Goal: Task Accomplishment & Management: Use online tool/utility

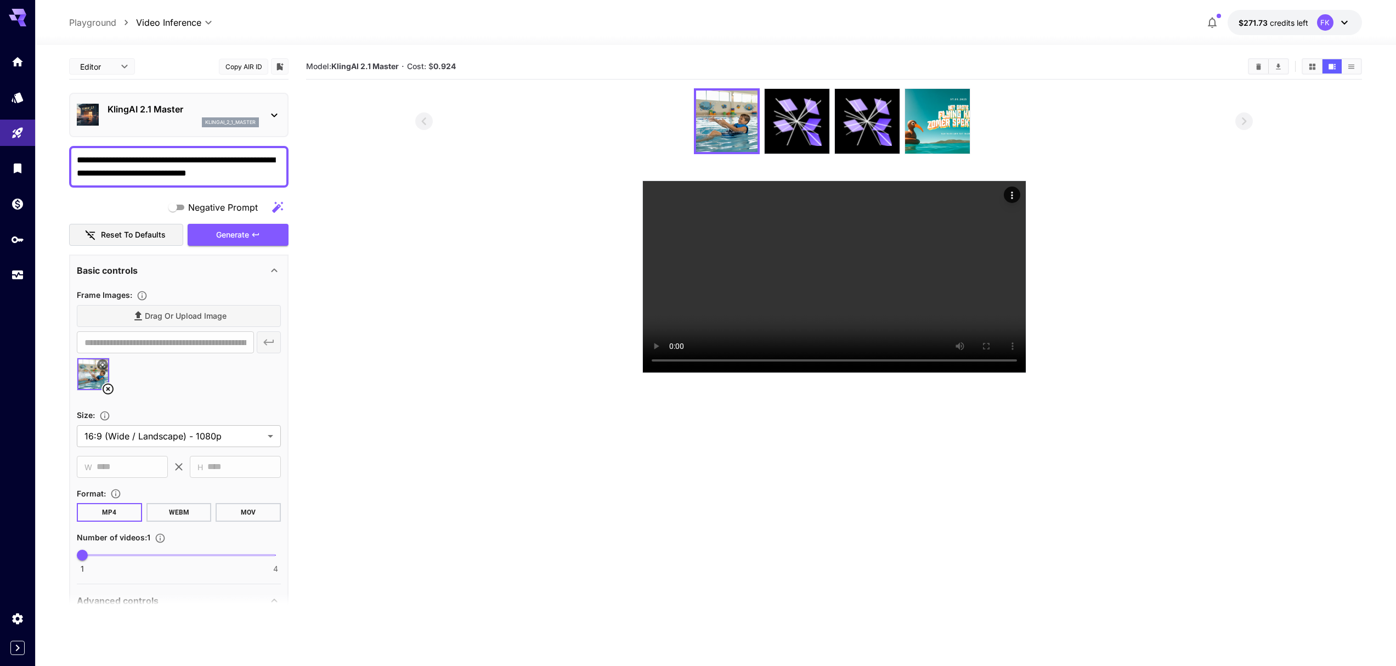
click at [444, 32] on div at bounding box center [715, 38] width 1361 height 13
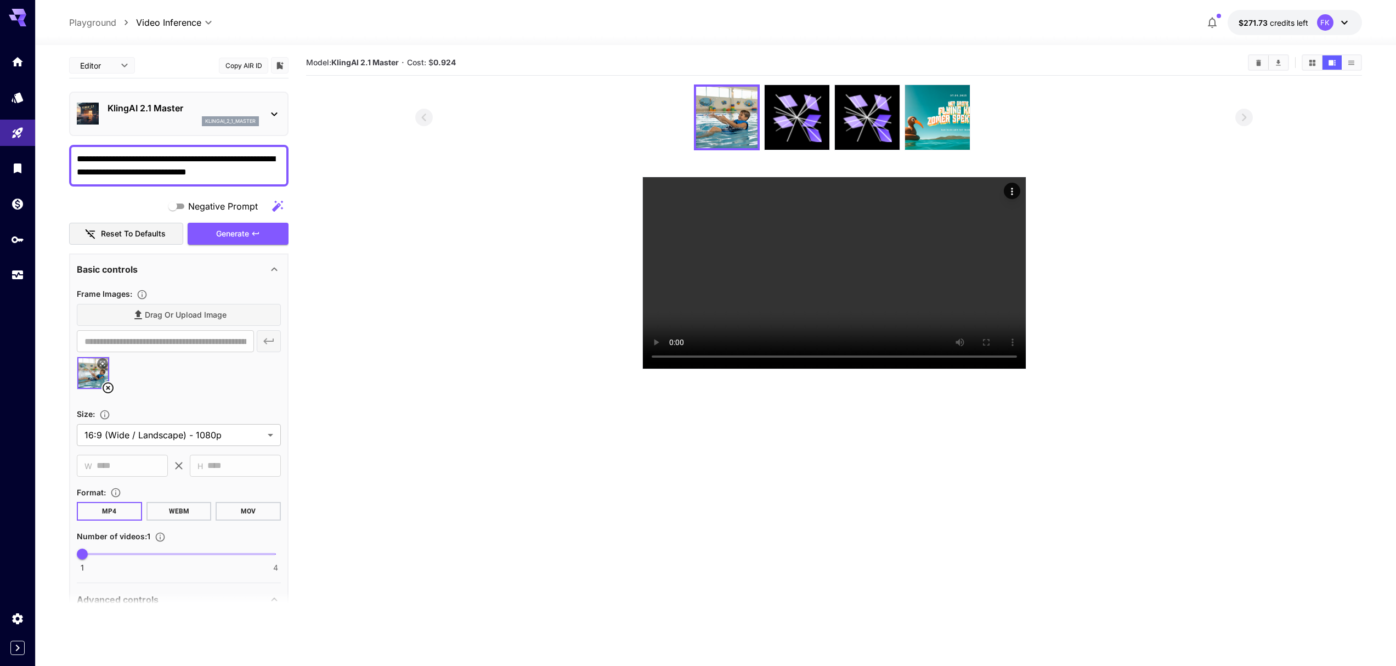
click at [390, 23] on div "**********" at bounding box center [715, 22] width 1293 height 25
click at [1078, 32] on div at bounding box center [715, 38] width 1361 height 13
click at [1012, 189] on icon "Actions" at bounding box center [1011, 191] width 11 height 11
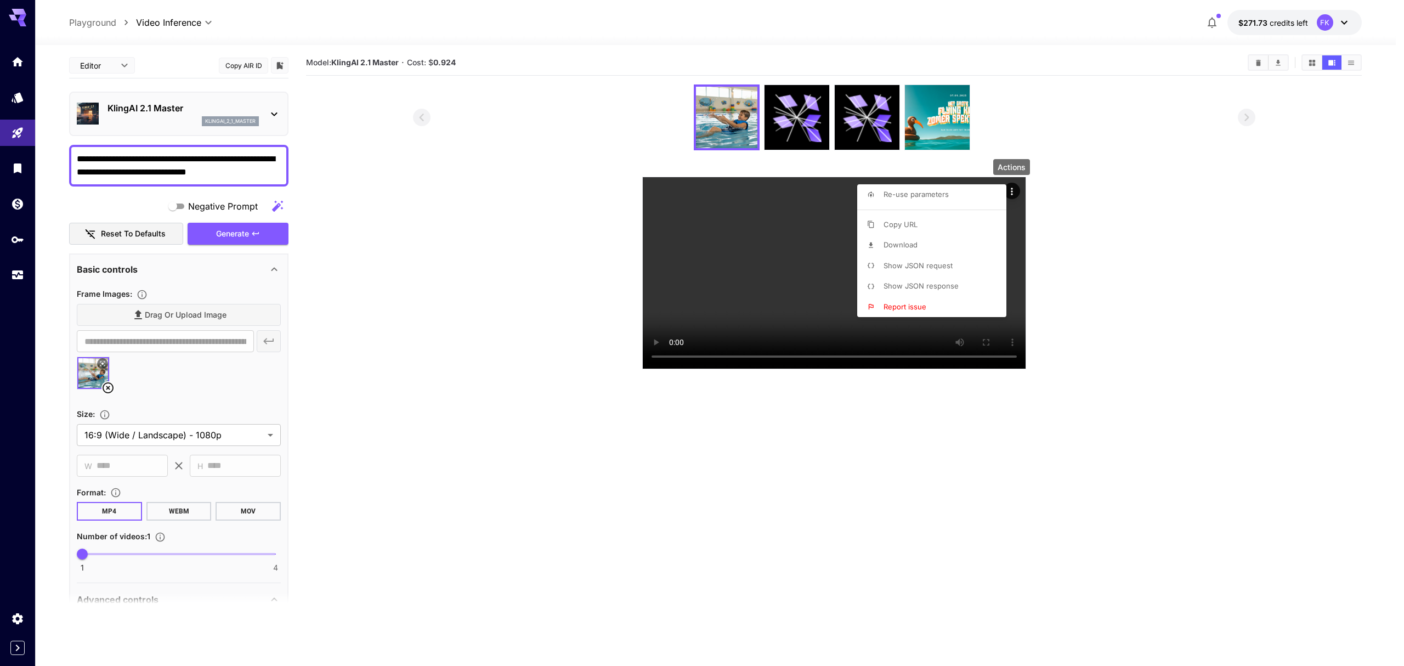
click at [913, 269] on span "Show JSON request" at bounding box center [918, 265] width 69 height 9
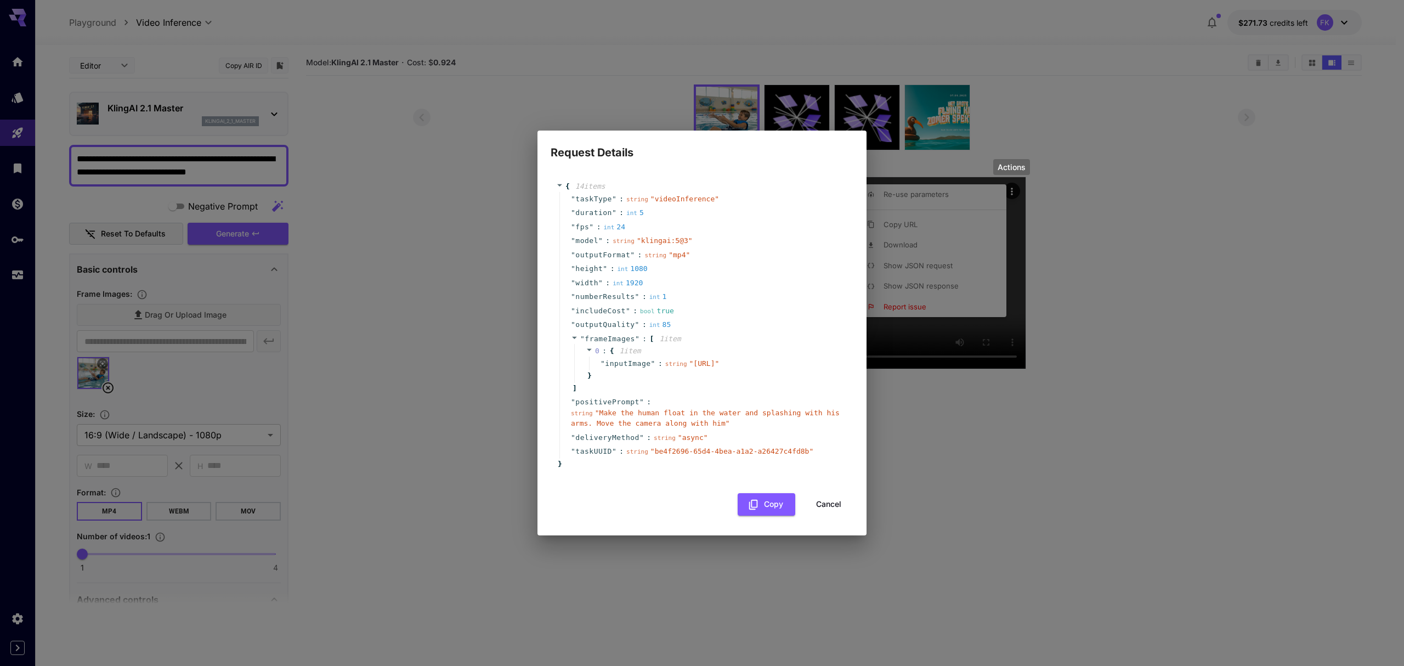
click at [593, 35] on div "Request Details { 14 item s " taskType " : string " videoInference " " duration…" at bounding box center [702, 333] width 1404 height 666
click at [840, 516] on button "Cancel" at bounding box center [828, 504] width 49 height 22
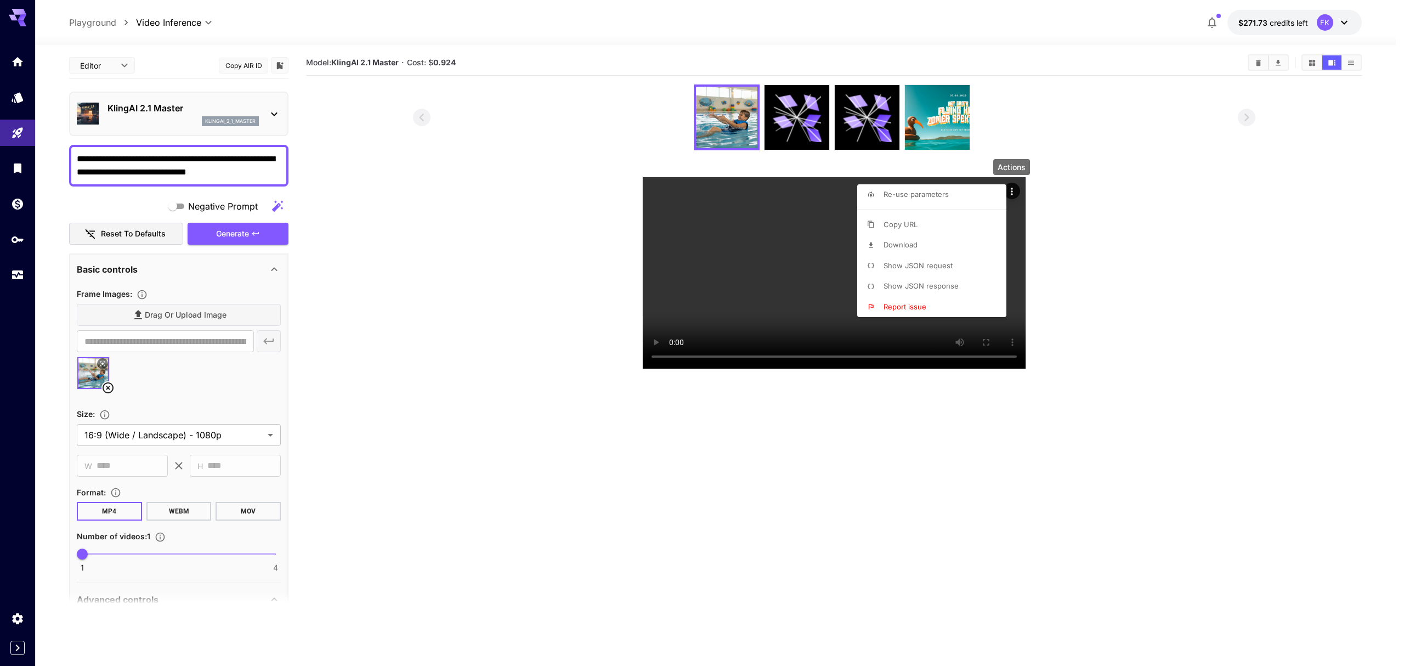
drag, startPoint x: 22, startPoint y: 642, endPoint x: 19, endPoint y: 647, distance: 5.6
click at [21, 642] on div at bounding box center [702, 333] width 1404 height 666
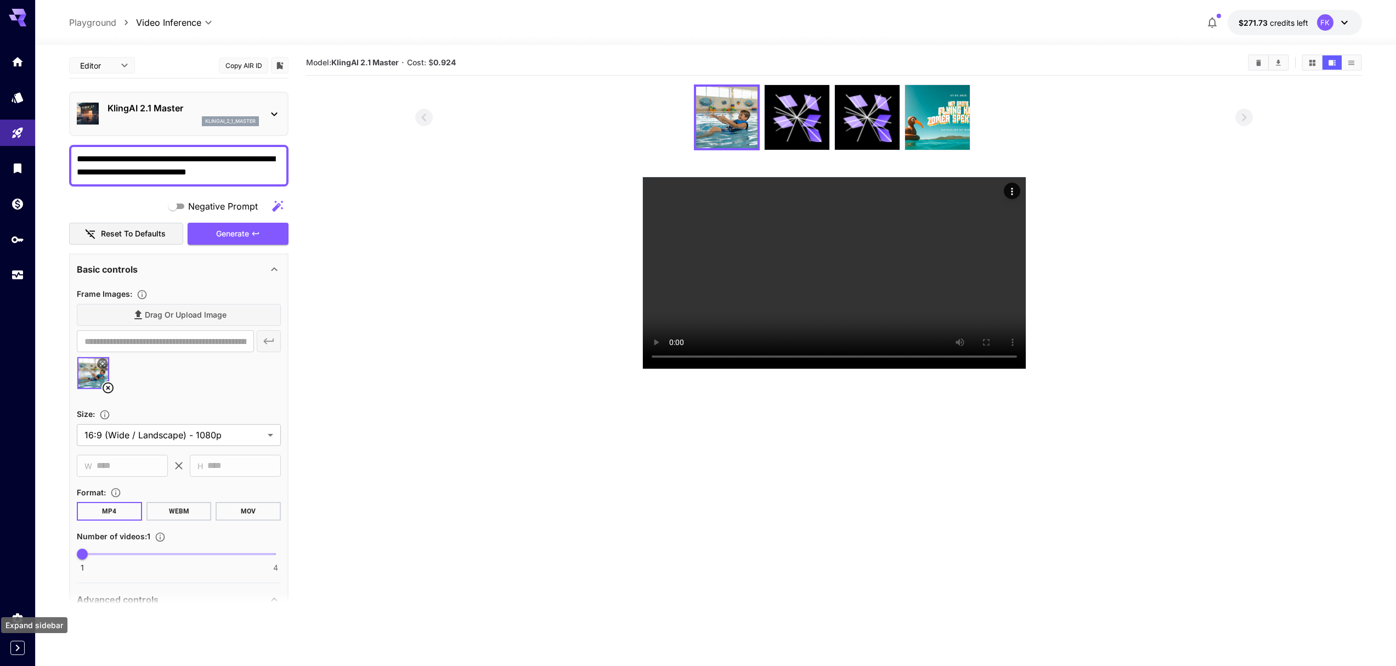
click at [19, 647] on icon "Expand sidebar" at bounding box center [18, 647] width 4 height 7
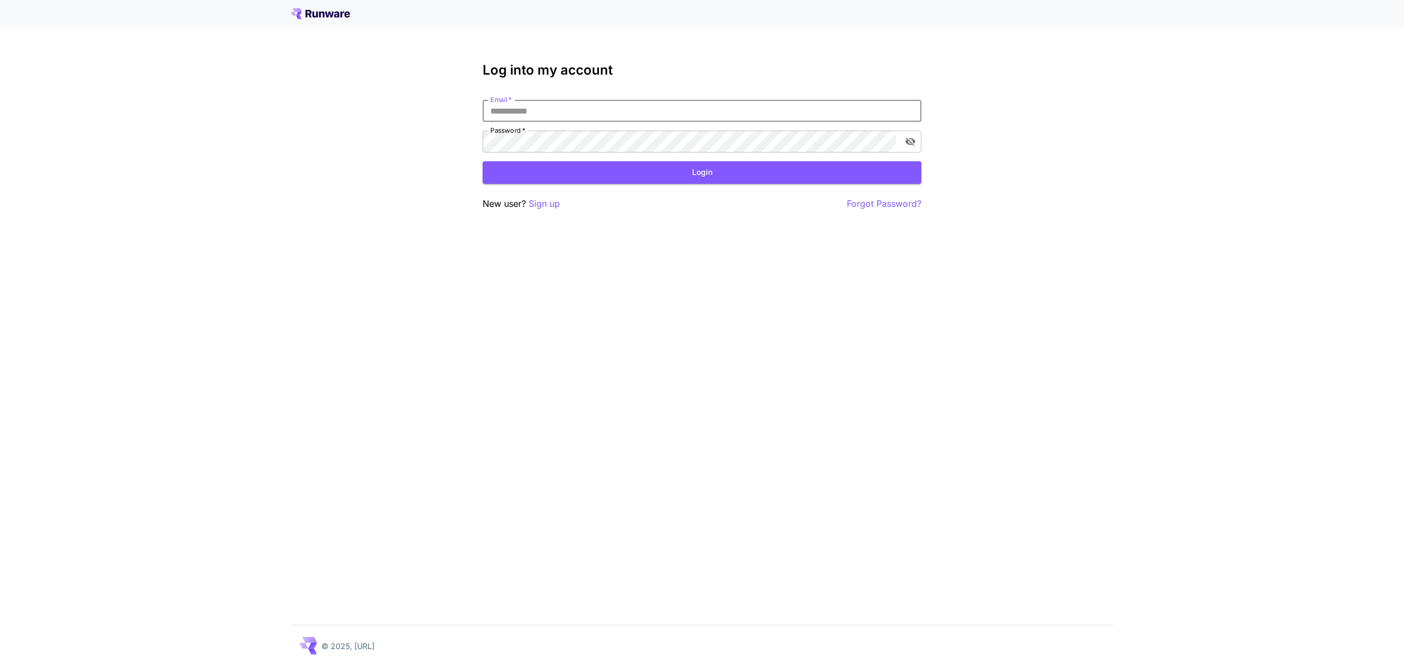
click at [570, 108] on input "Email   *" at bounding box center [702, 111] width 439 height 22
type input "**********"
click at [565, 174] on button "Login" at bounding box center [702, 172] width 439 height 22
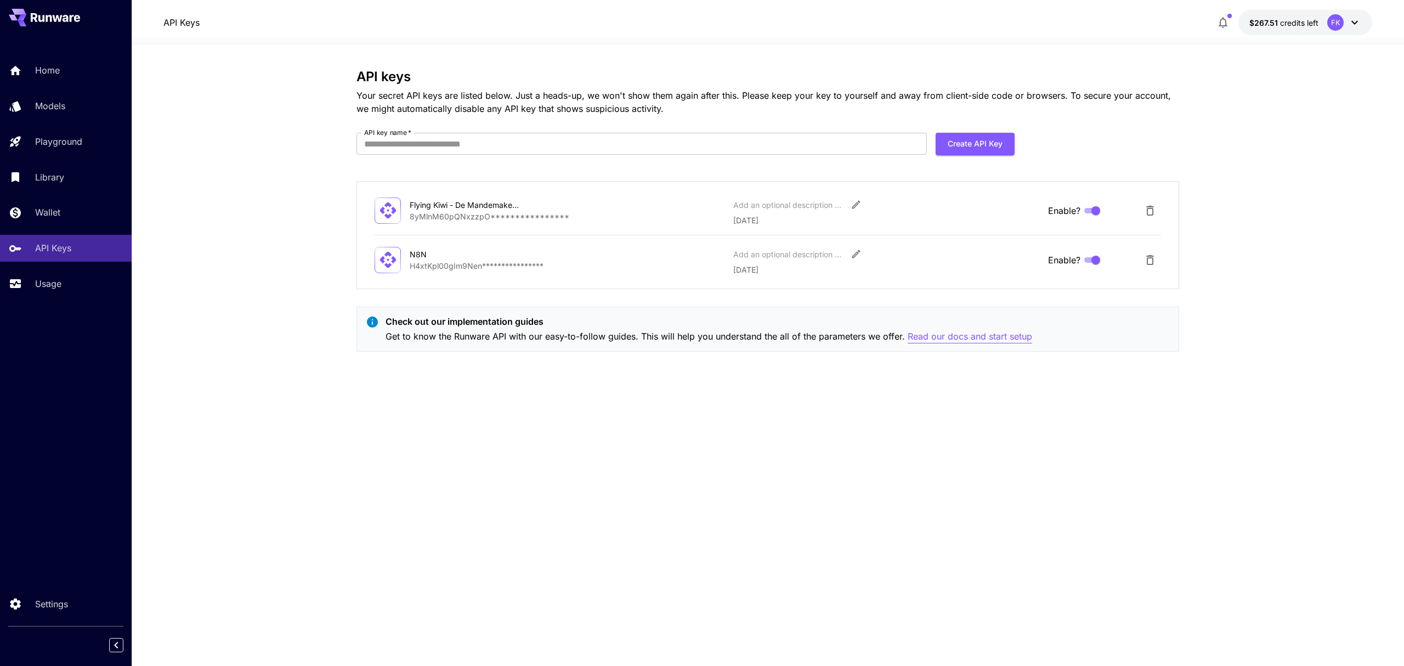
click at [935, 341] on p "Read our docs and start setup" at bounding box center [970, 337] width 124 height 14
